Goal: Navigation & Orientation: Find specific page/section

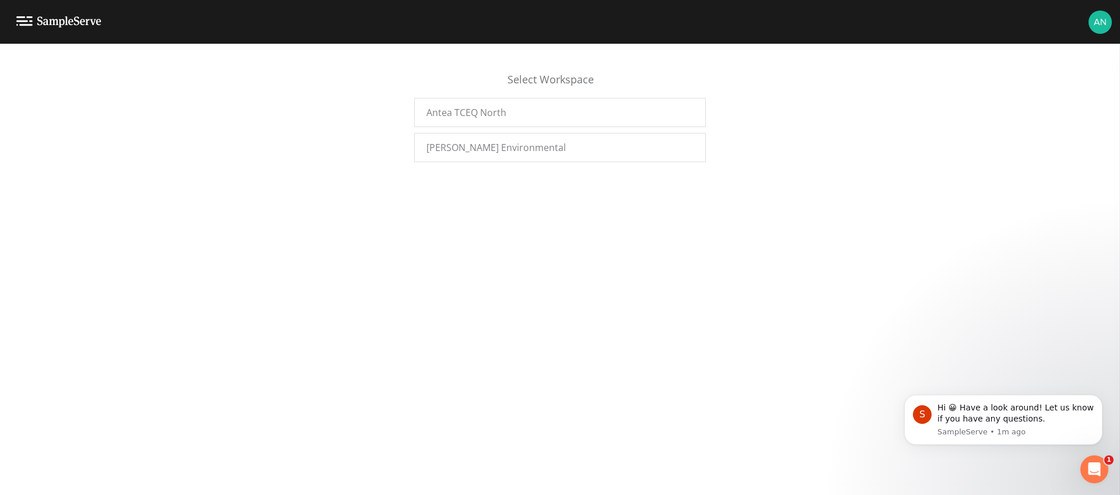
click at [257, 74] on div "Select Workspace Antea TCEQ North Curro Environmental" at bounding box center [560, 111] width 1120 height 114
click at [460, 124] on div "Antea TCEQ North" at bounding box center [560, 112] width 292 height 29
